Goal: Information Seeking & Learning: Learn about a topic

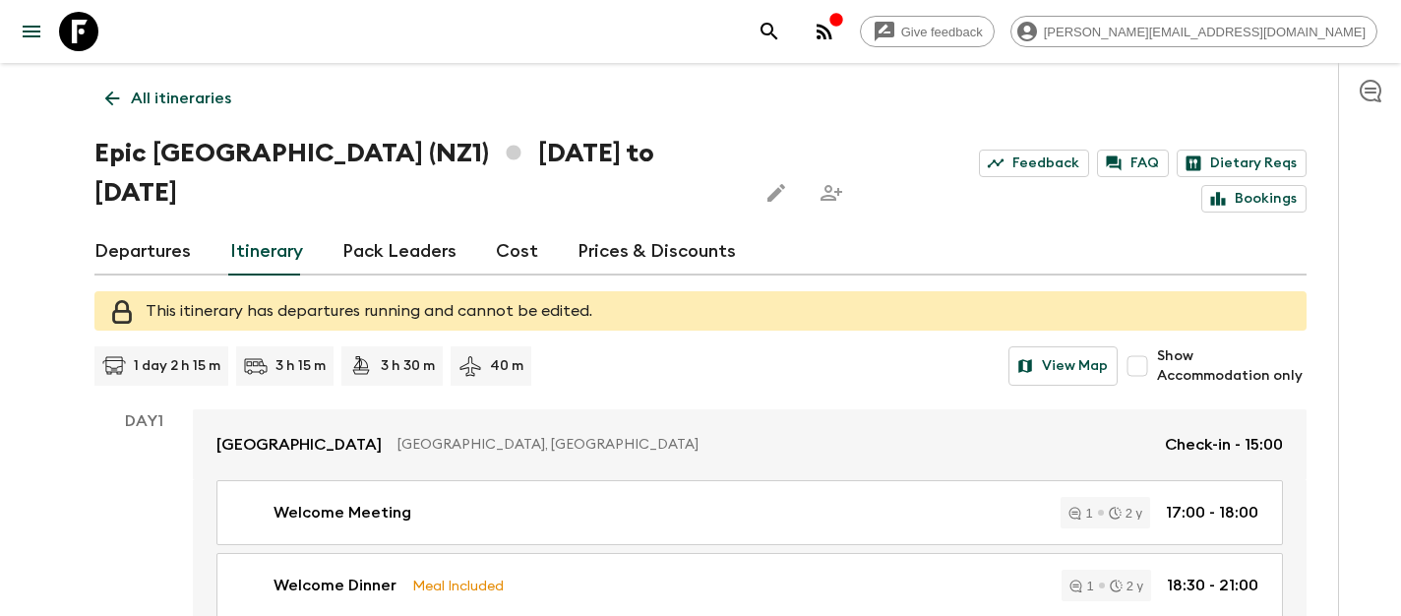
scroll to position [5180, 0]
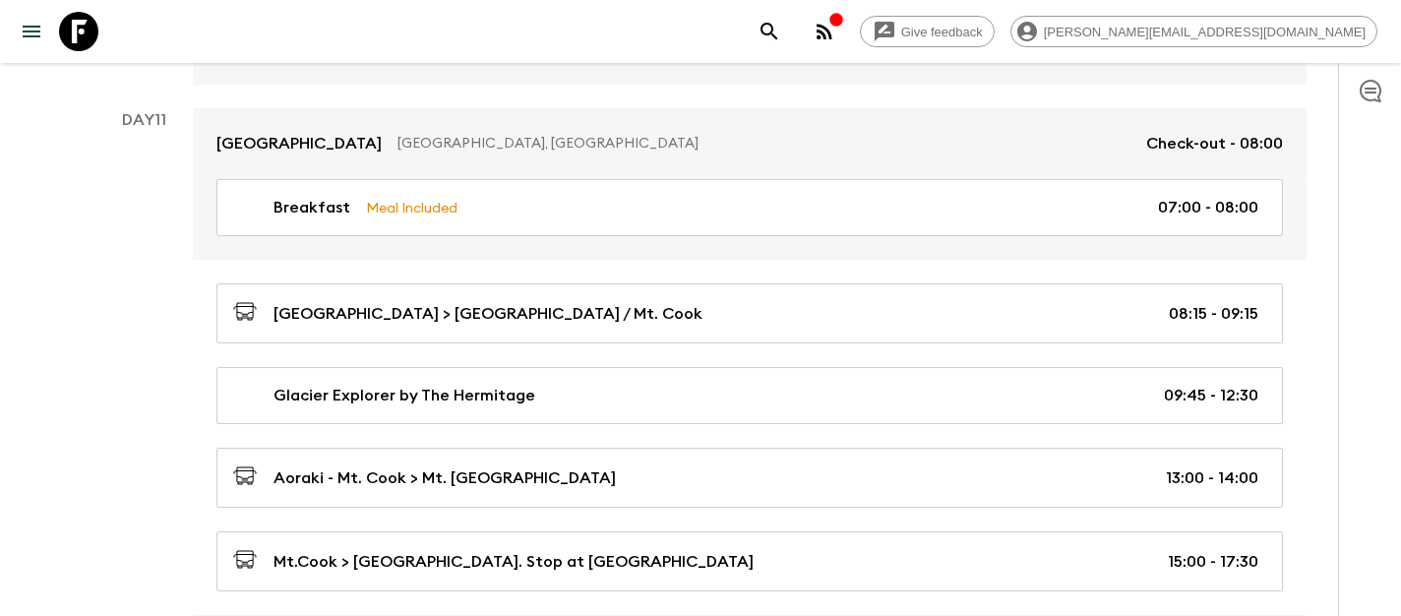
click at [89, 29] on icon at bounding box center [78, 31] width 39 height 39
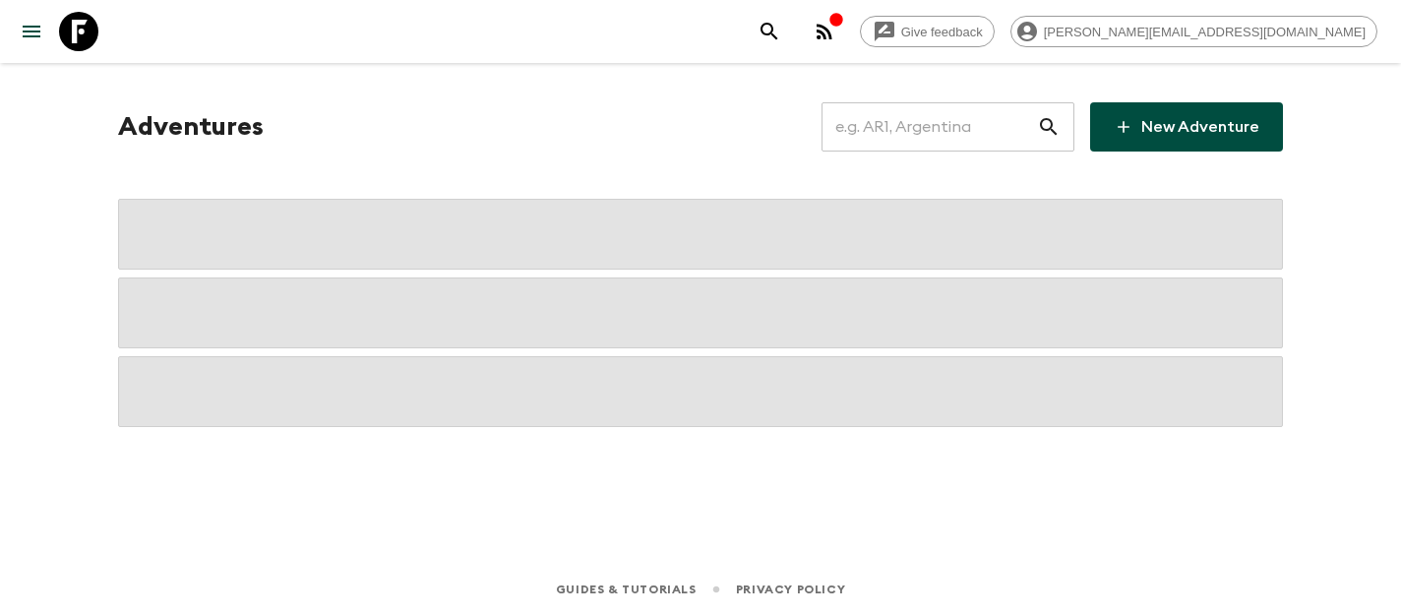
click at [927, 127] on input "text" at bounding box center [928, 126] width 215 height 55
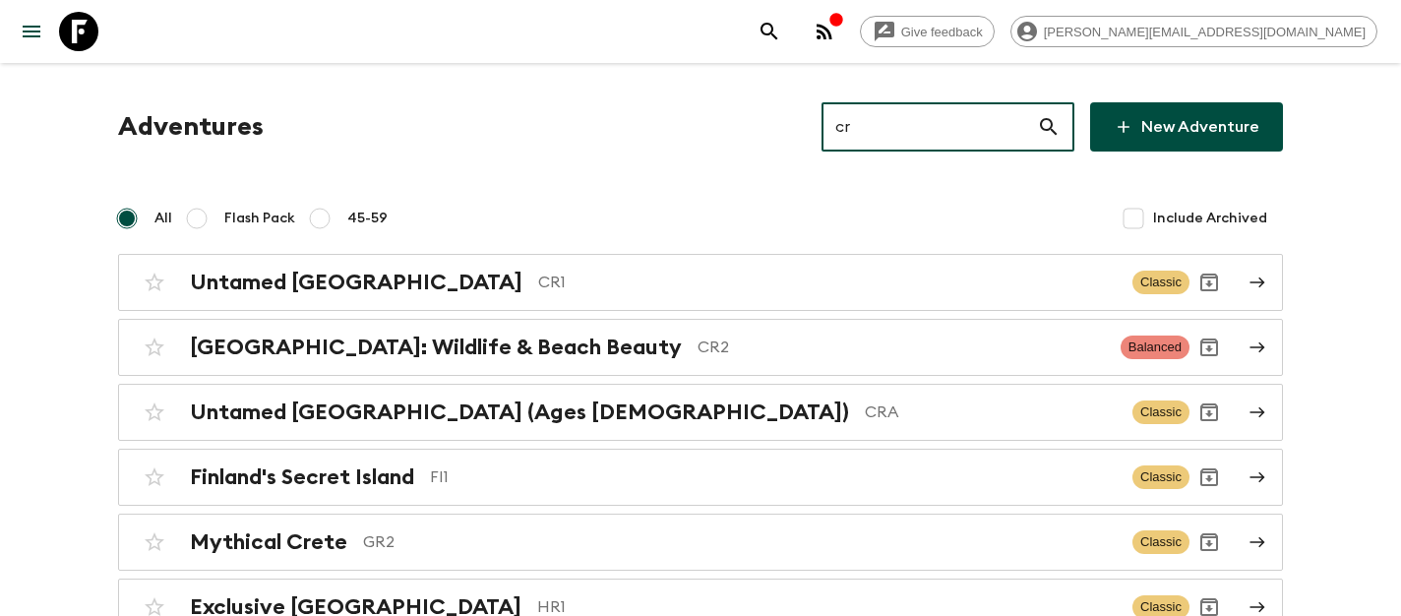
type input "cr1"
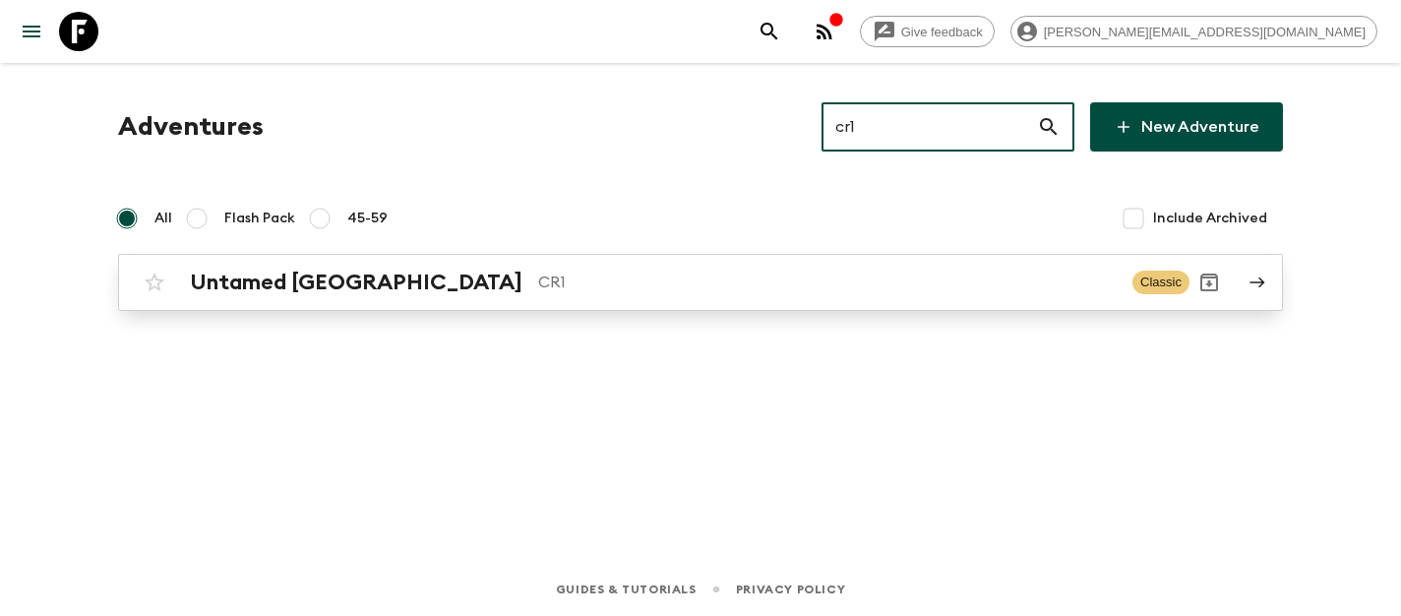
click at [339, 280] on h2 "Untamed [GEOGRAPHIC_DATA]" at bounding box center [356, 283] width 332 height 26
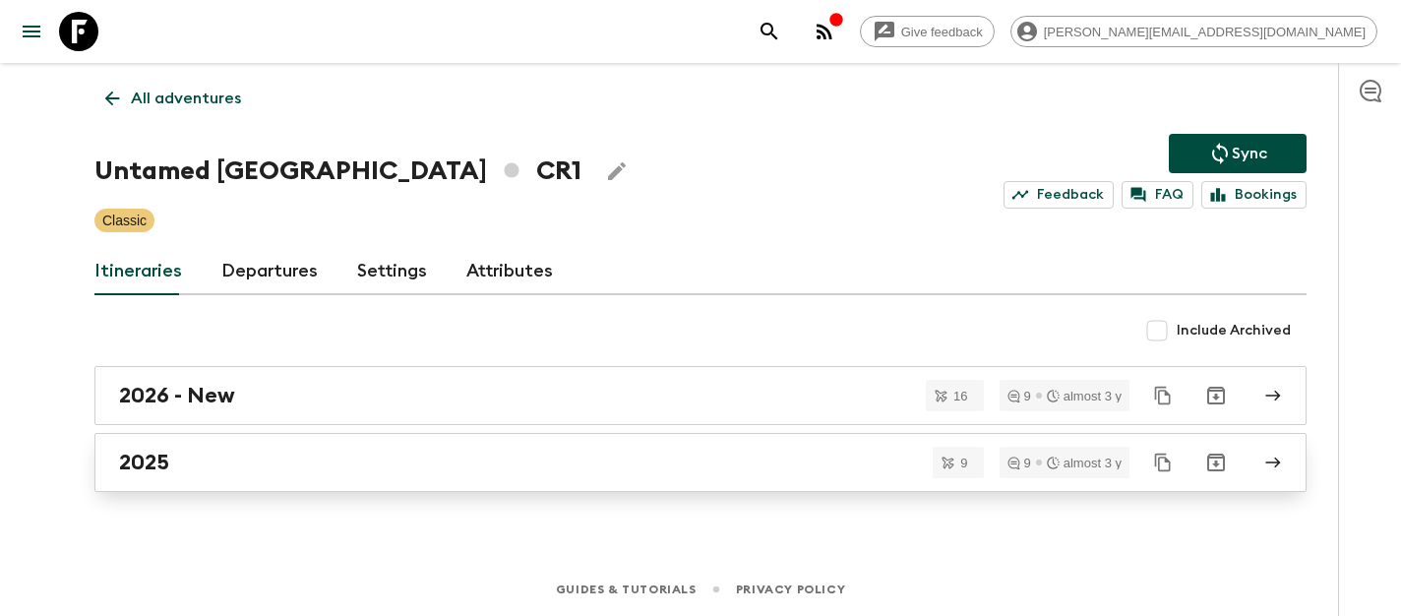
click at [246, 466] on div "2025" at bounding box center [681, 463] width 1125 height 26
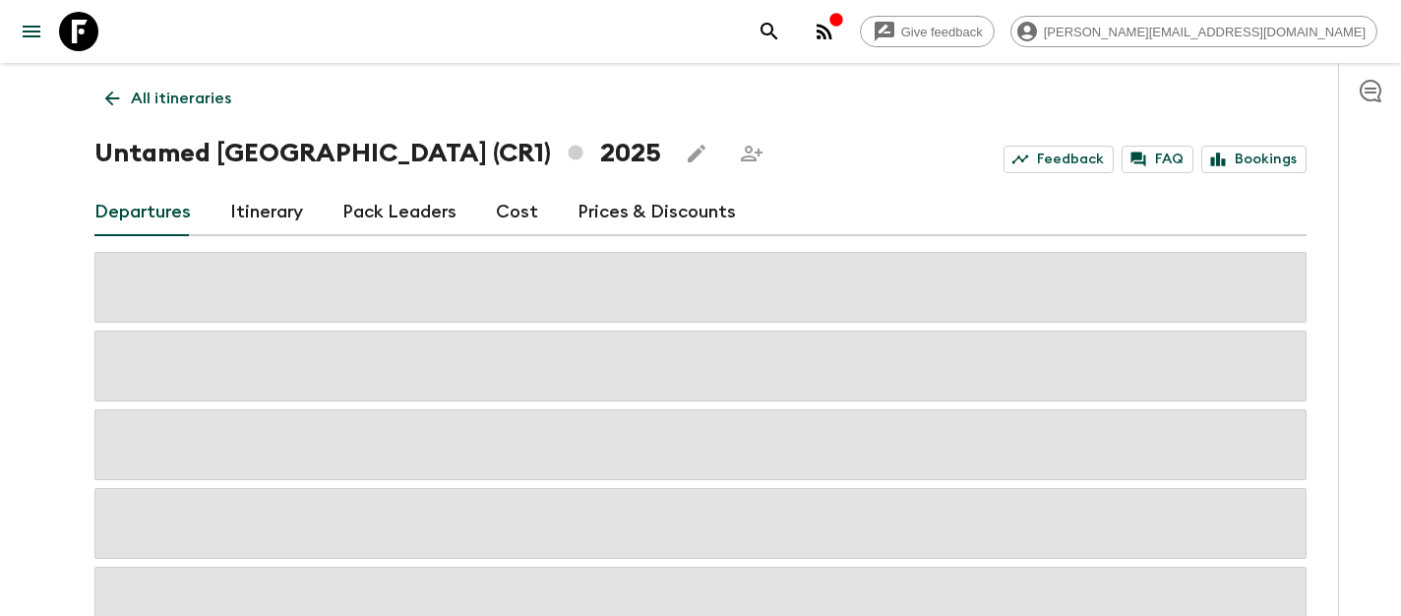
click at [187, 100] on p "All itineraries" at bounding box center [181, 99] width 100 height 24
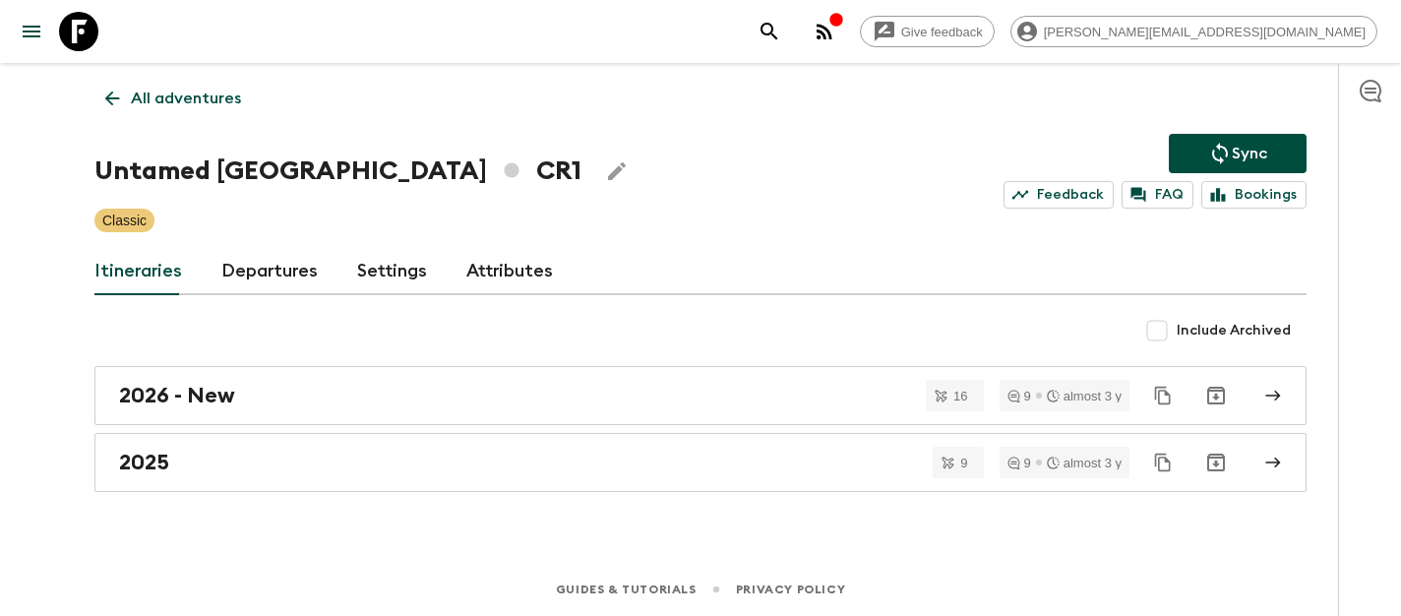
click at [271, 266] on link "Departures" at bounding box center [269, 271] width 96 height 47
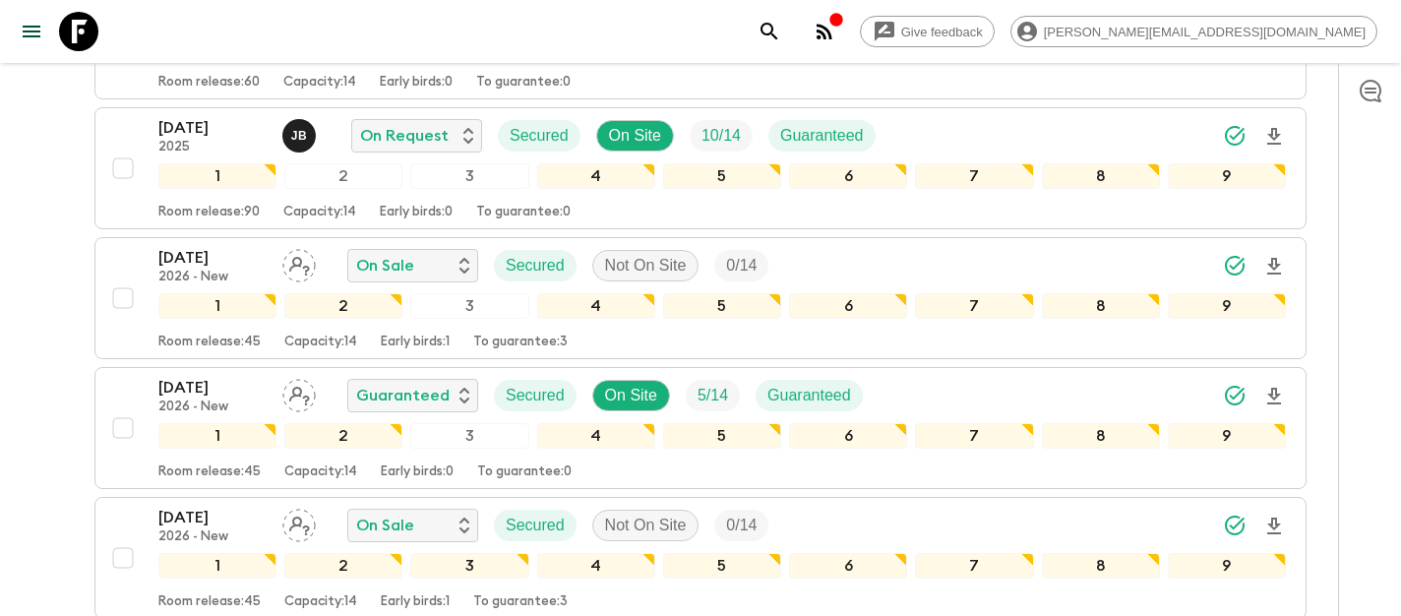
scroll to position [1444, 0]
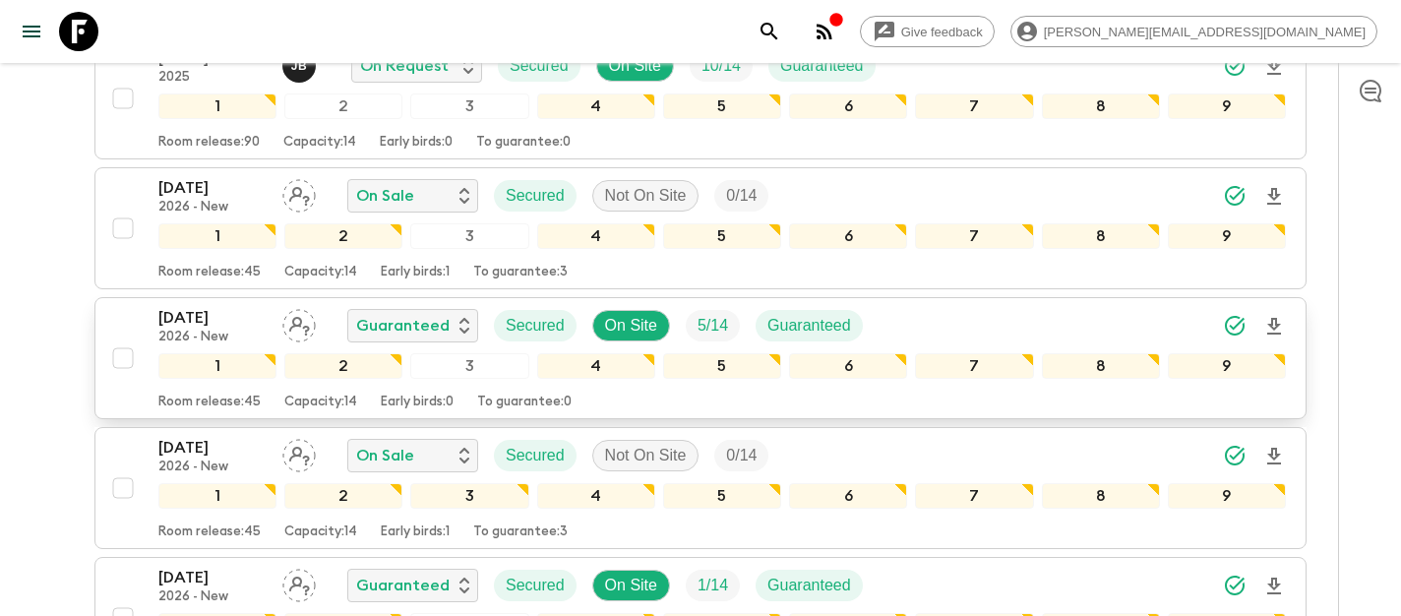
click at [195, 317] on p "[DATE]" at bounding box center [212, 318] width 108 height 24
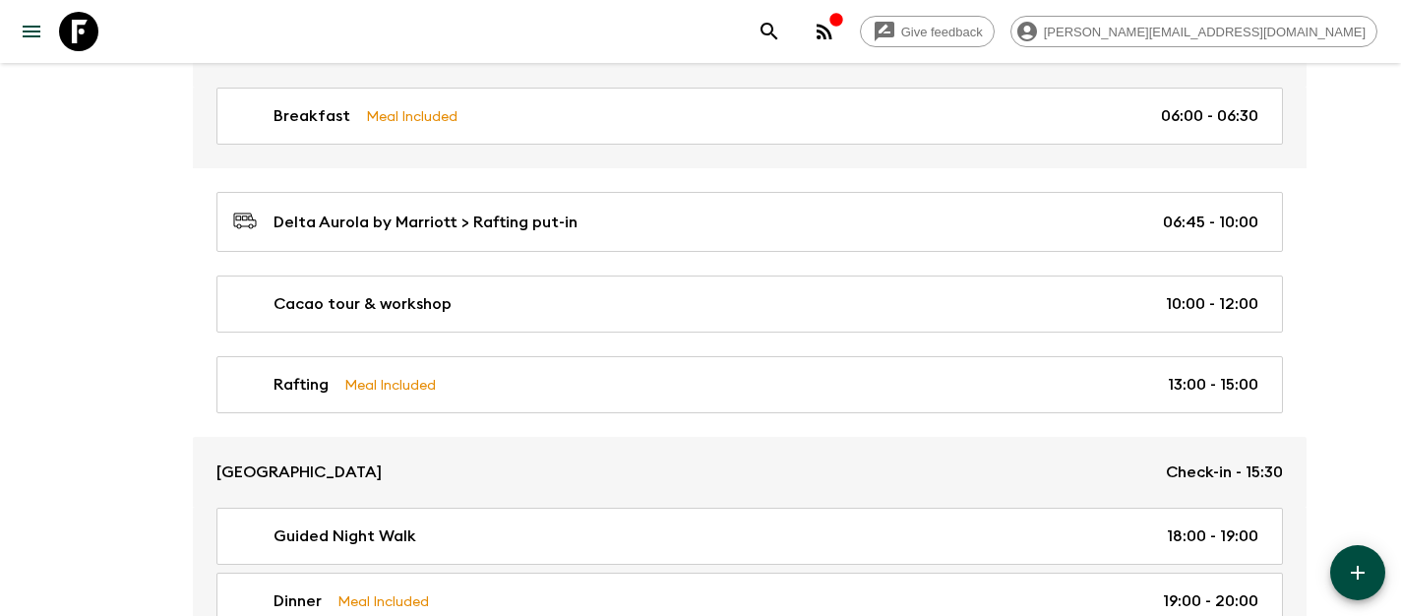
scroll to position [691, 0]
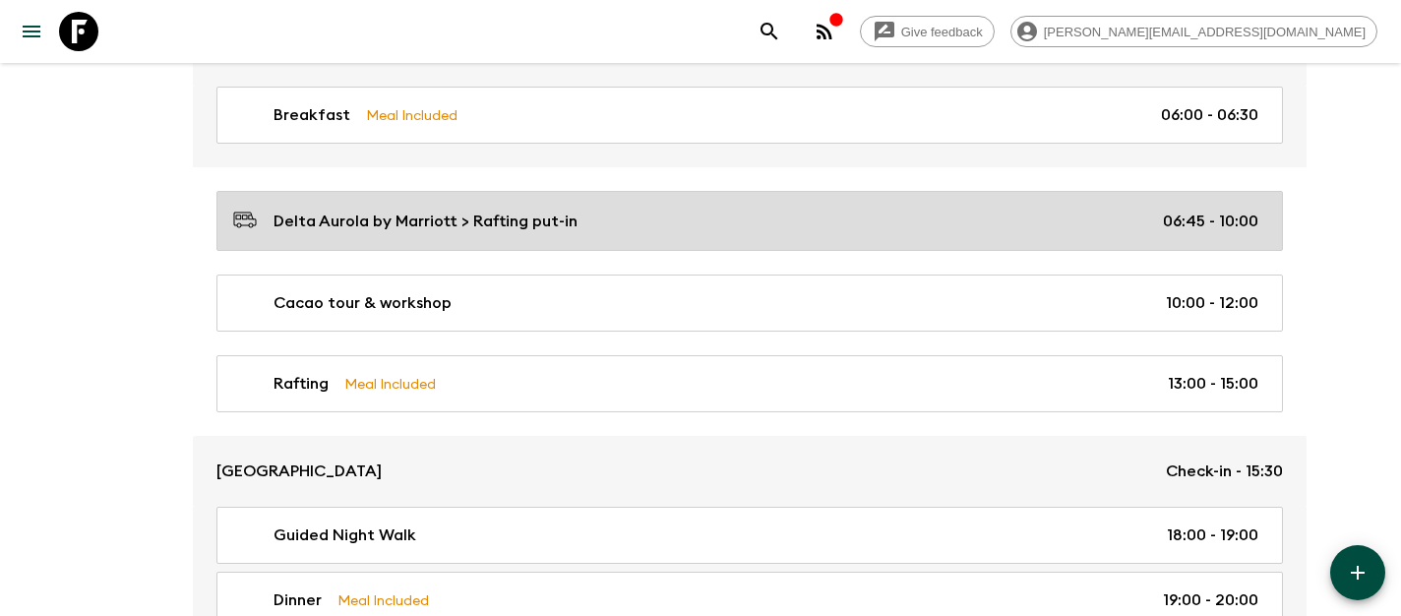
click at [556, 227] on p "Delta Aurola by Marriott > Rafting put-in" at bounding box center [425, 222] width 304 height 24
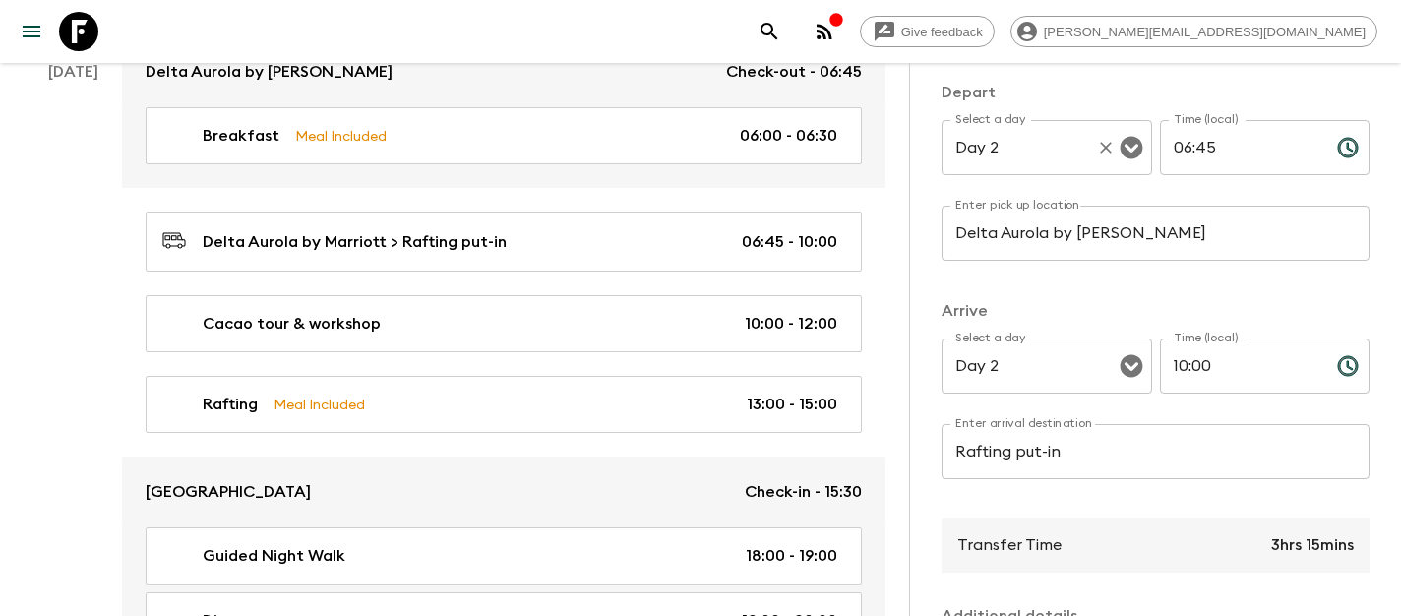
scroll to position [247, 0]
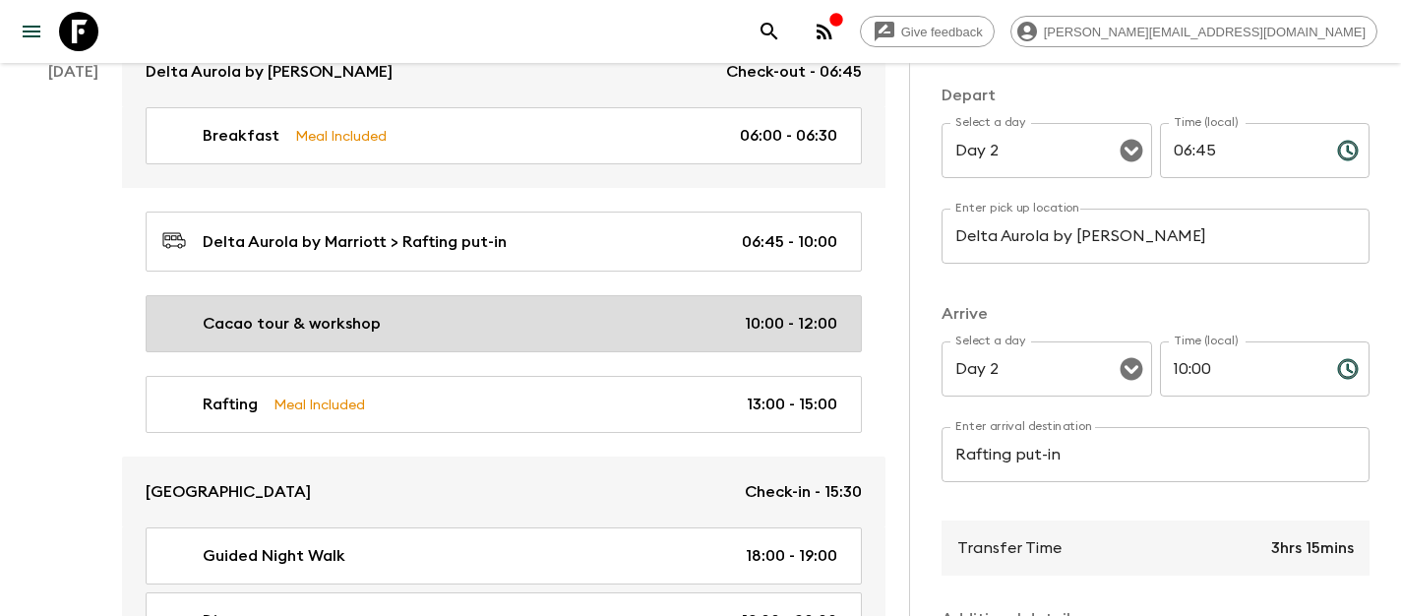
click at [438, 314] on link "Cacao tour & workshop 10:00 - 12:00" at bounding box center [504, 323] width 716 height 57
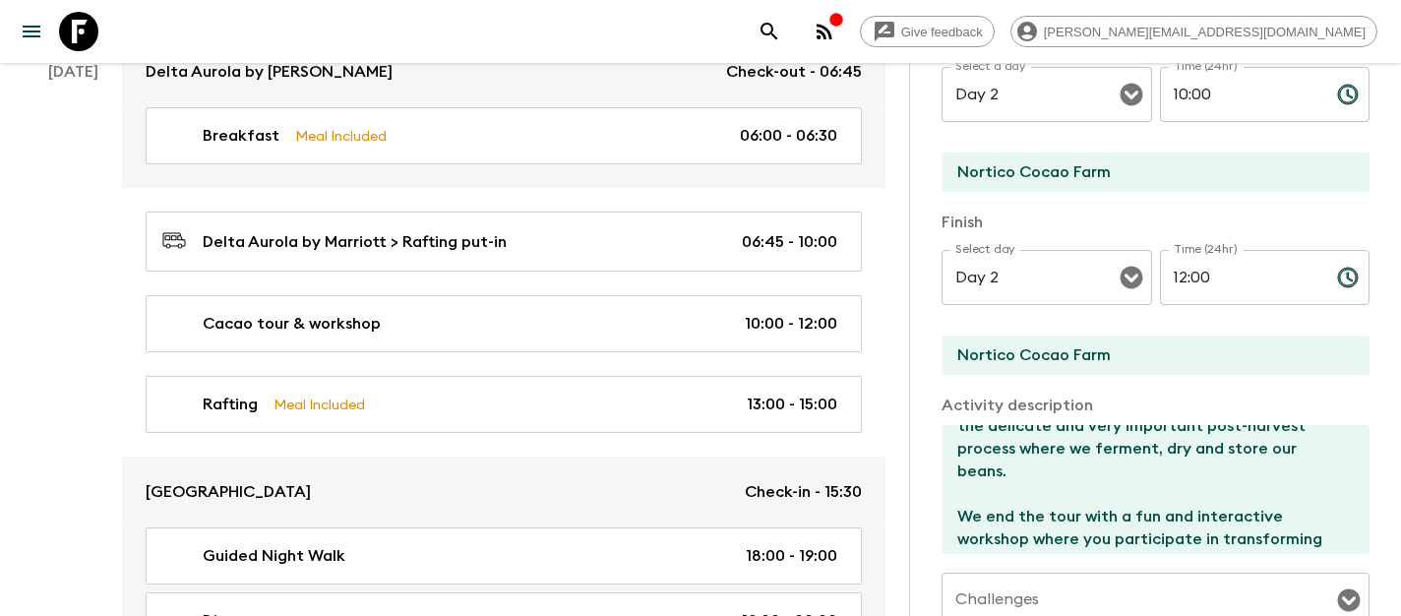
scroll to position [294, 0]
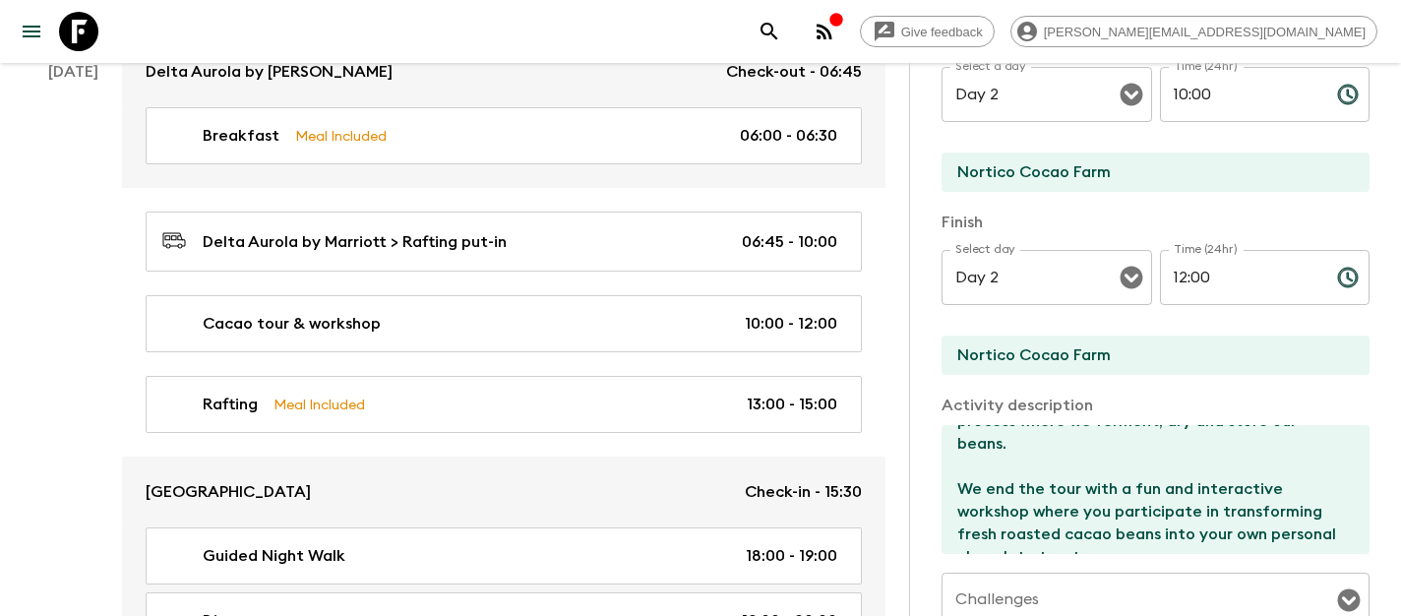
click at [92, 39] on icon at bounding box center [78, 31] width 39 height 39
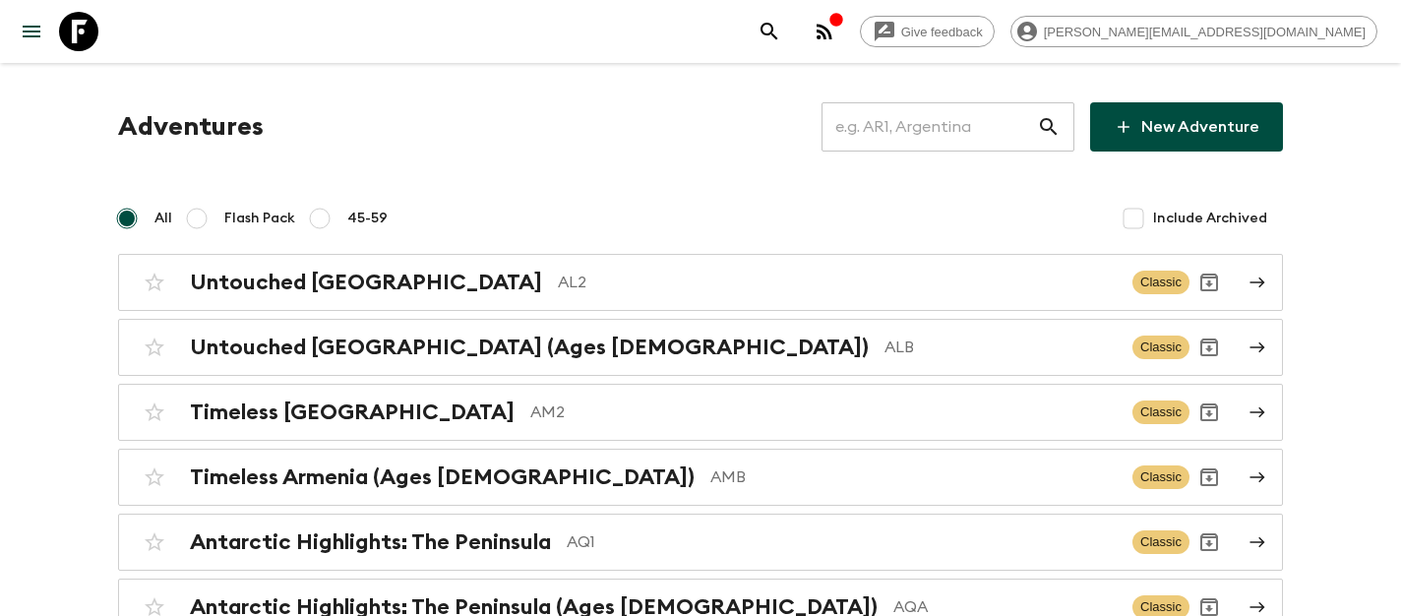
click at [909, 120] on input "text" at bounding box center [928, 126] width 215 height 55
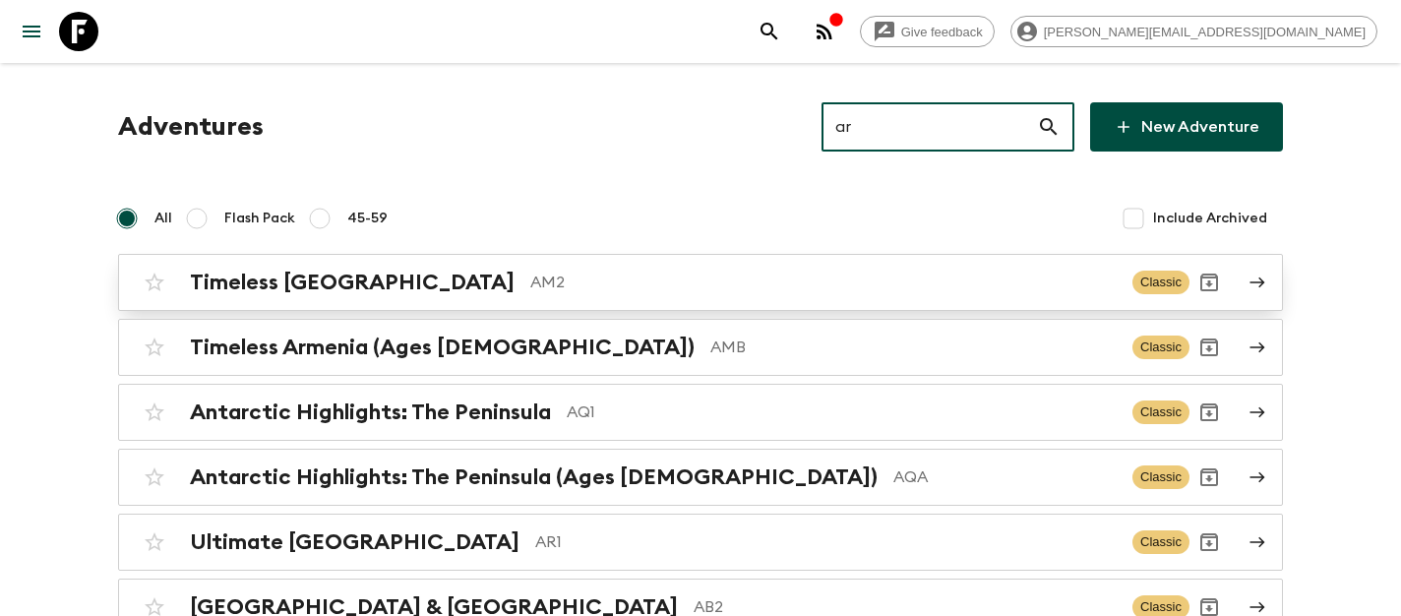
type input "ar1"
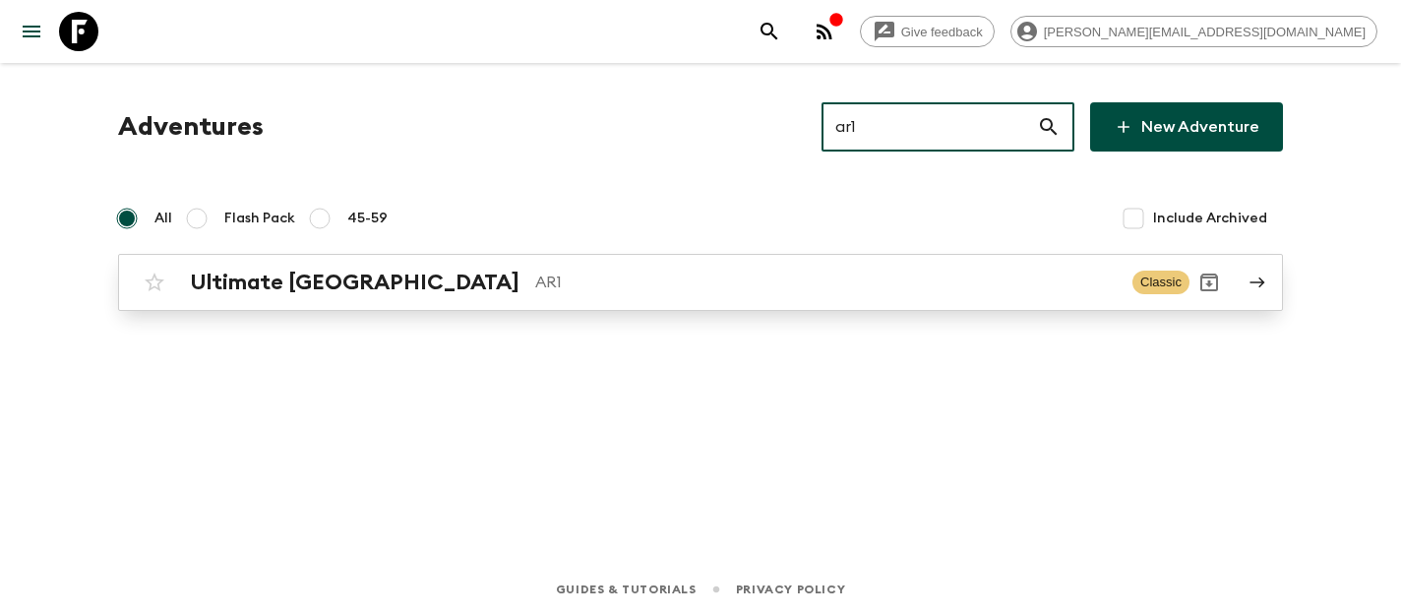
click at [249, 272] on h2 "Ultimate [GEOGRAPHIC_DATA]" at bounding box center [355, 283] width 330 height 26
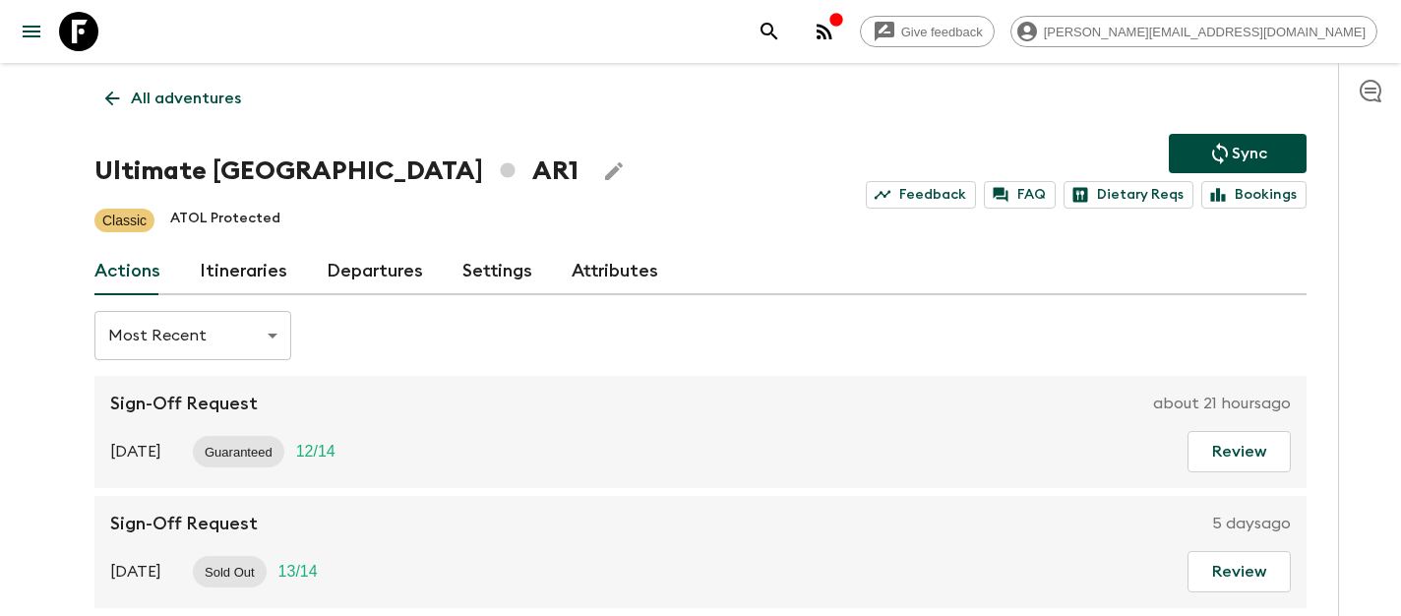
click at [249, 272] on link "Itineraries" at bounding box center [244, 271] width 88 height 47
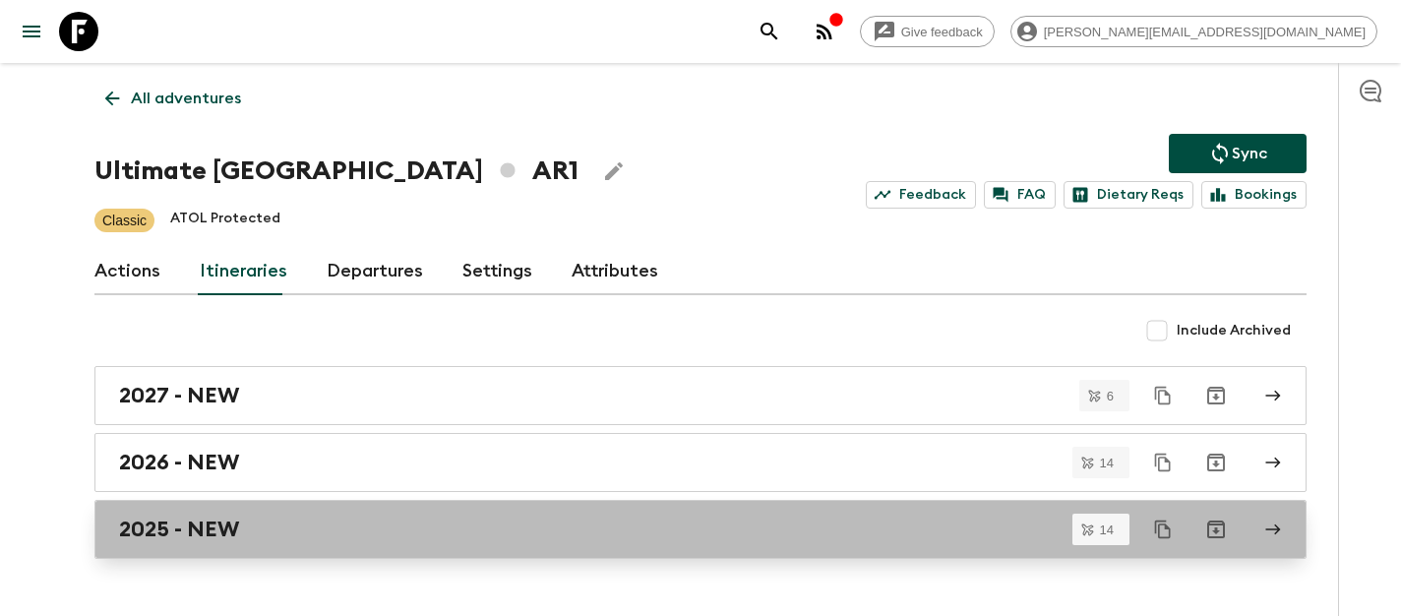
click at [263, 528] on div "2025 - NEW" at bounding box center [681, 529] width 1125 height 26
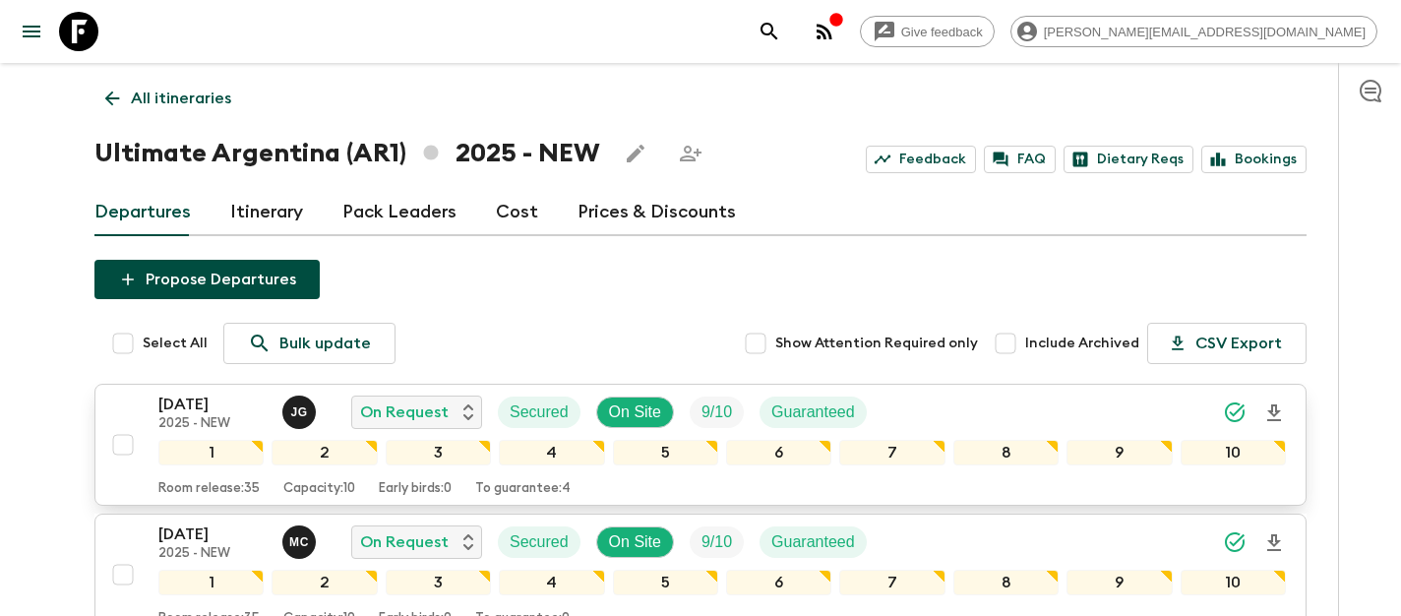
click at [220, 407] on p "[DATE]" at bounding box center [212, 404] width 108 height 24
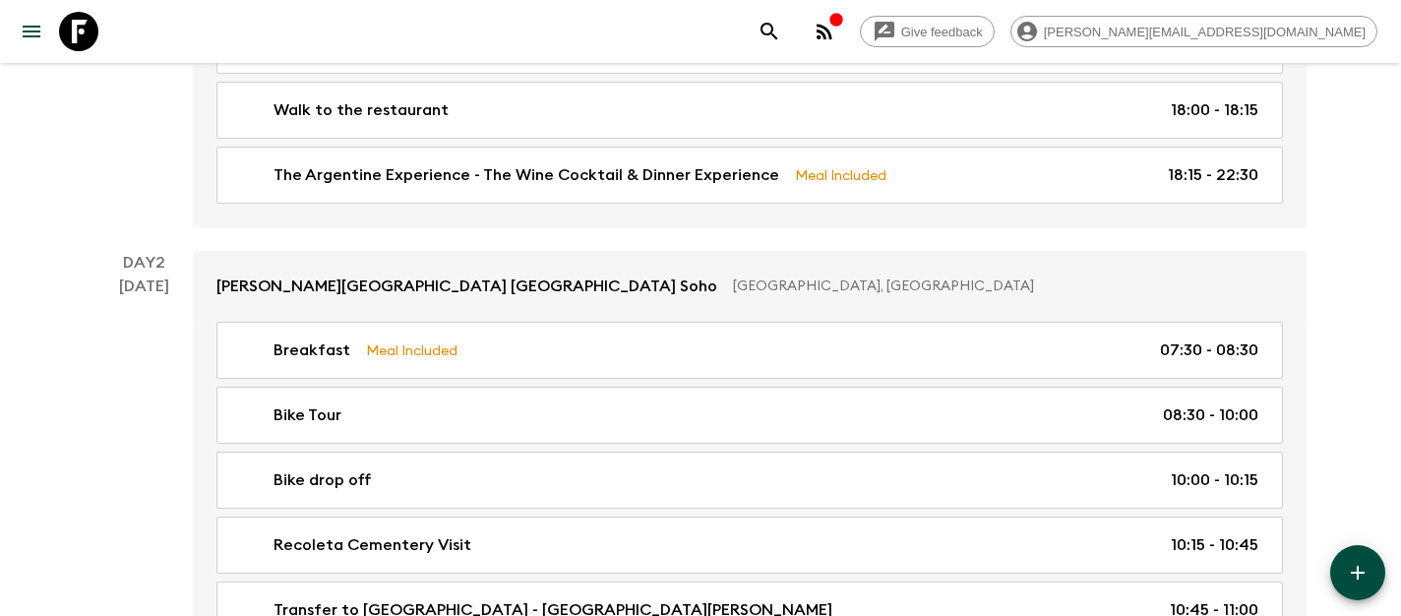
scroll to position [438, 0]
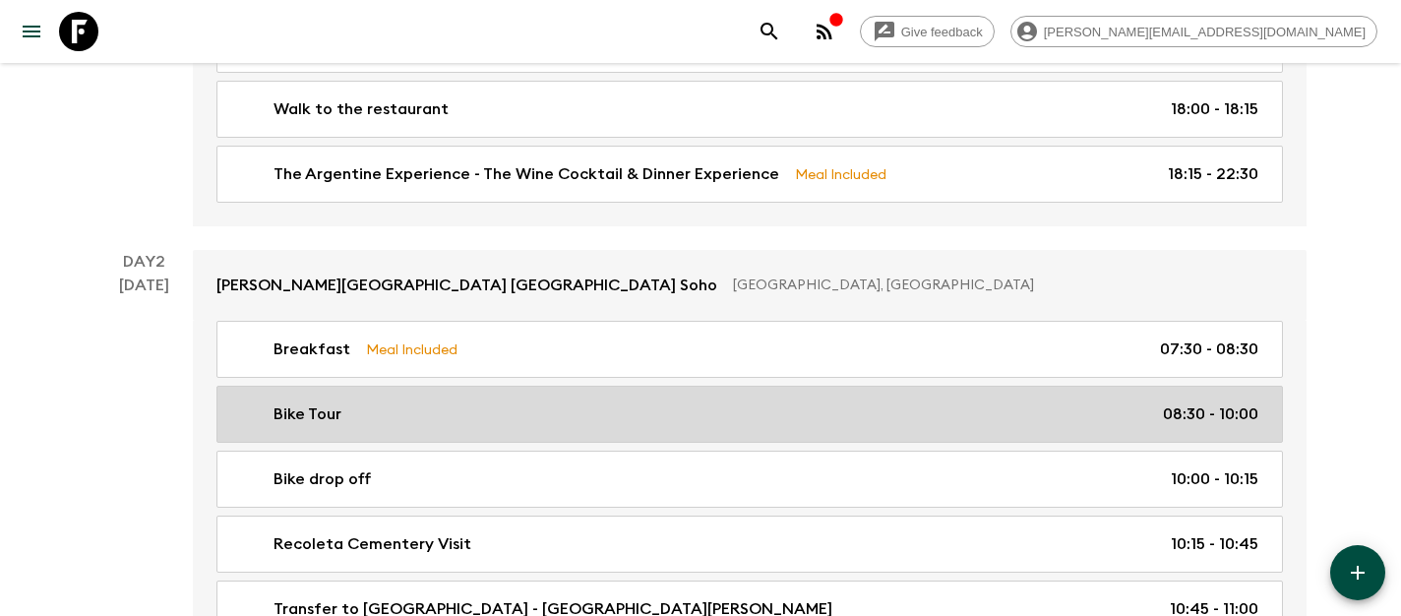
click at [460, 431] on link "Bike Tour 08:30 - 10:00" at bounding box center [749, 414] width 1066 height 57
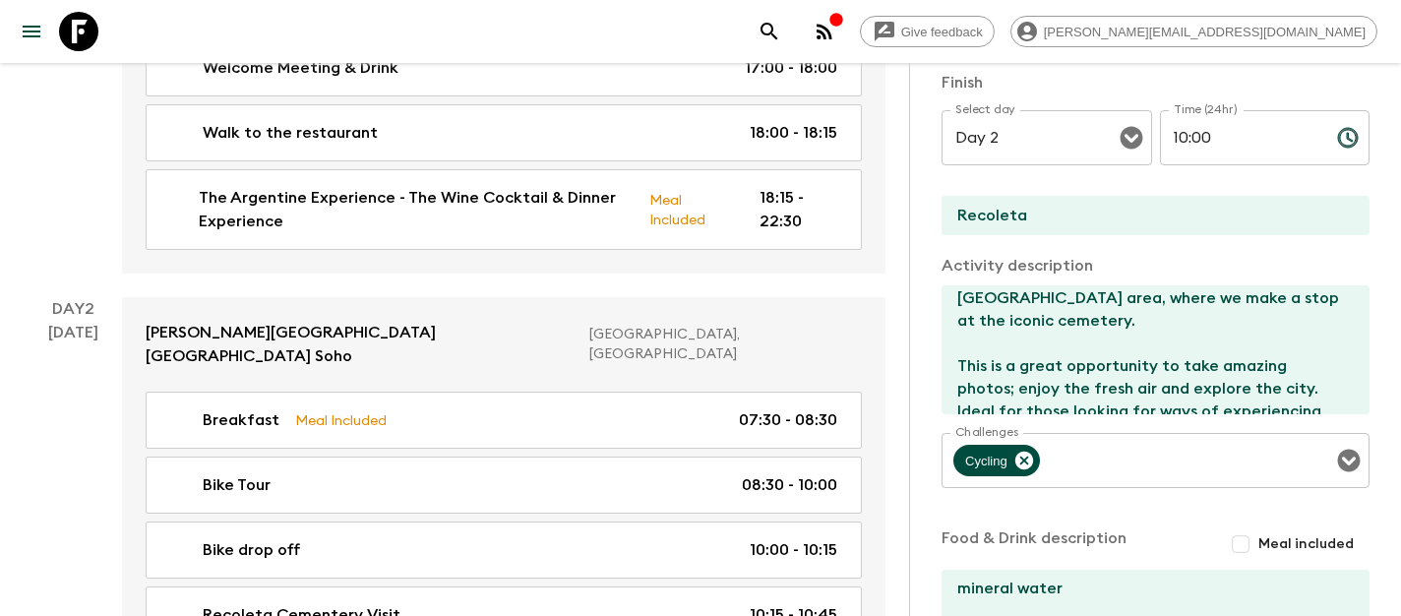
scroll to position [301, 0]
